Goal: Navigation & Orientation: Find specific page/section

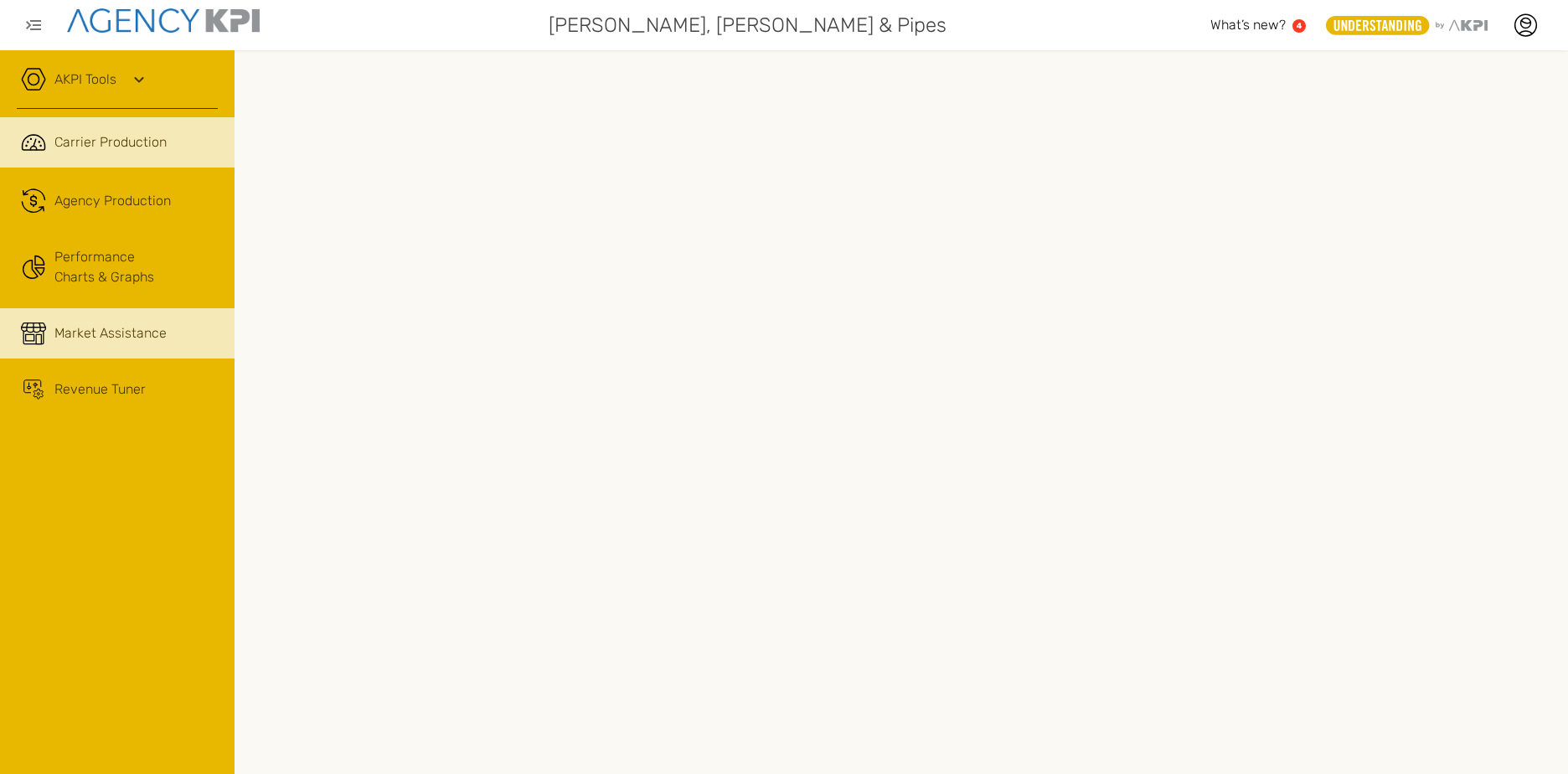
click at [80, 339] on span "Market Assistance" at bounding box center [110, 333] width 112 height 20
